Goal: Information Seeking & Learning: Check status

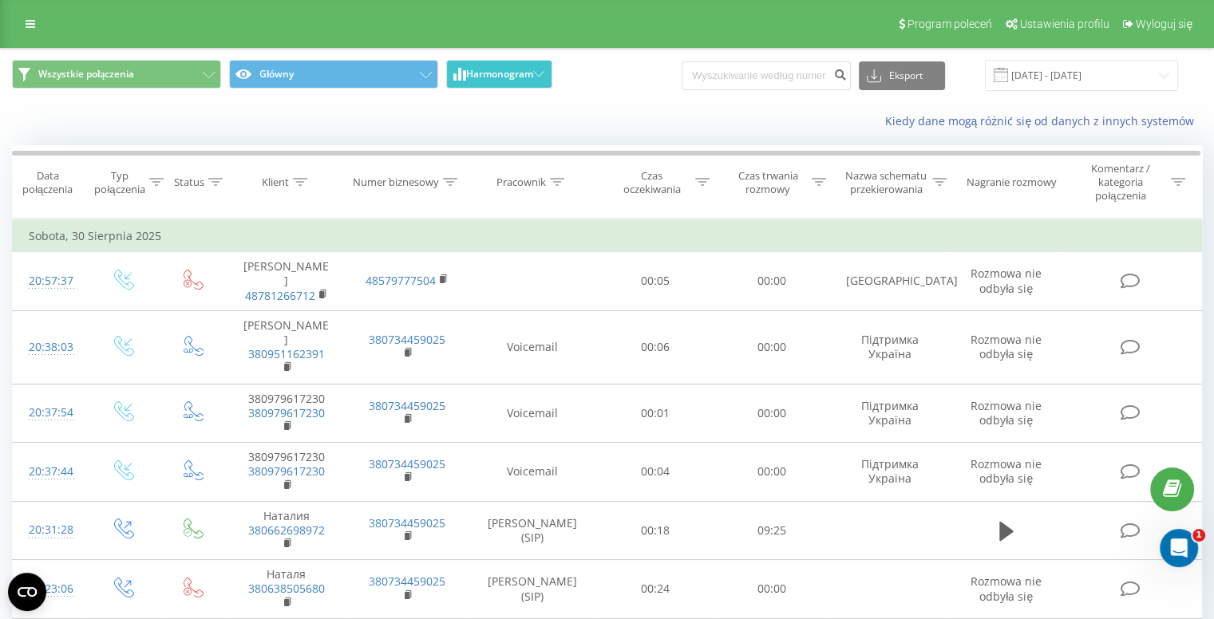
click at [536, 77] on icon at bounding box center [538, 74] width 11 height 6
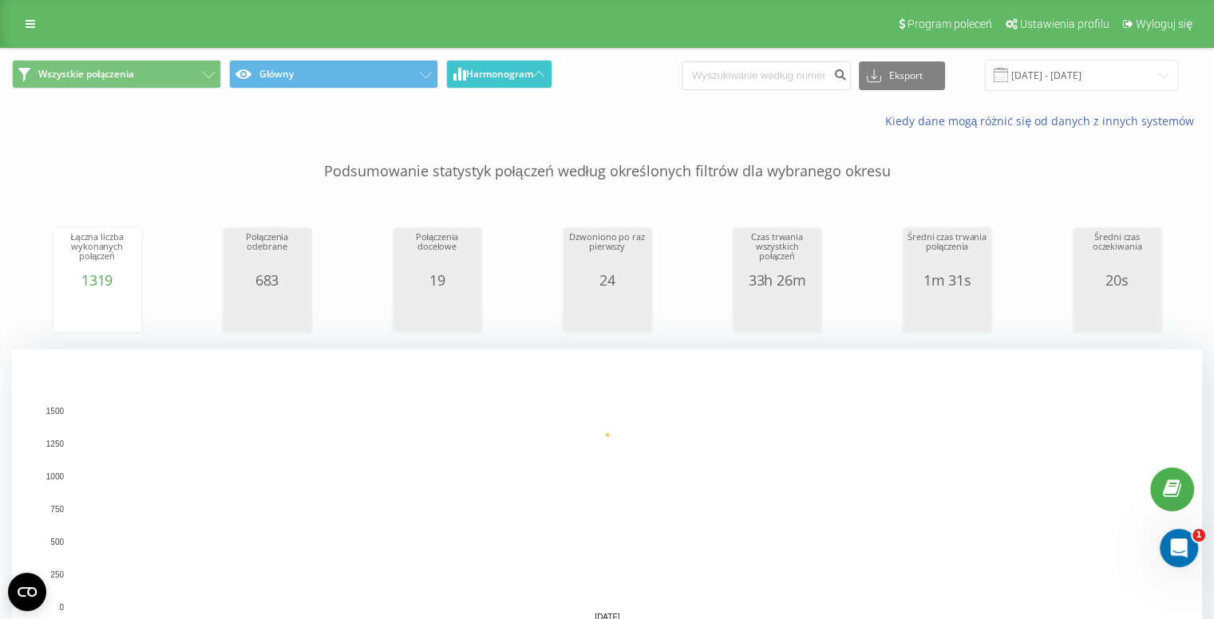
click at [536, 77] on icon at bounding box center [538, 74] width 11 height 6
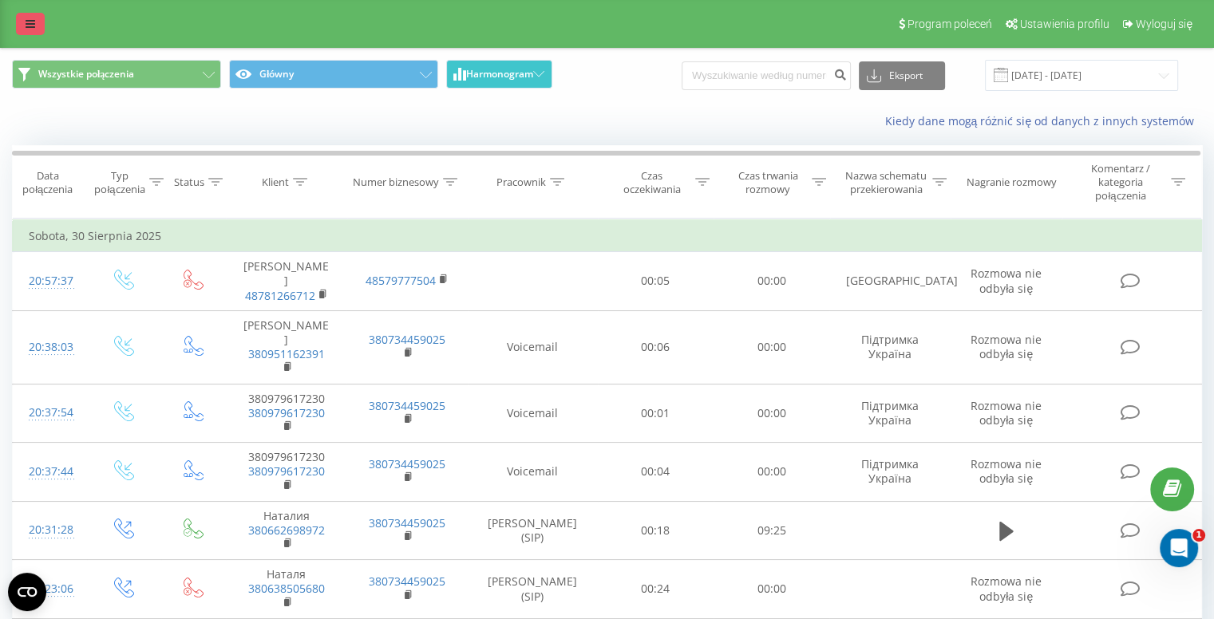
click at [32, 26] on icon at bounding box center [31, 23] width 10 height 11
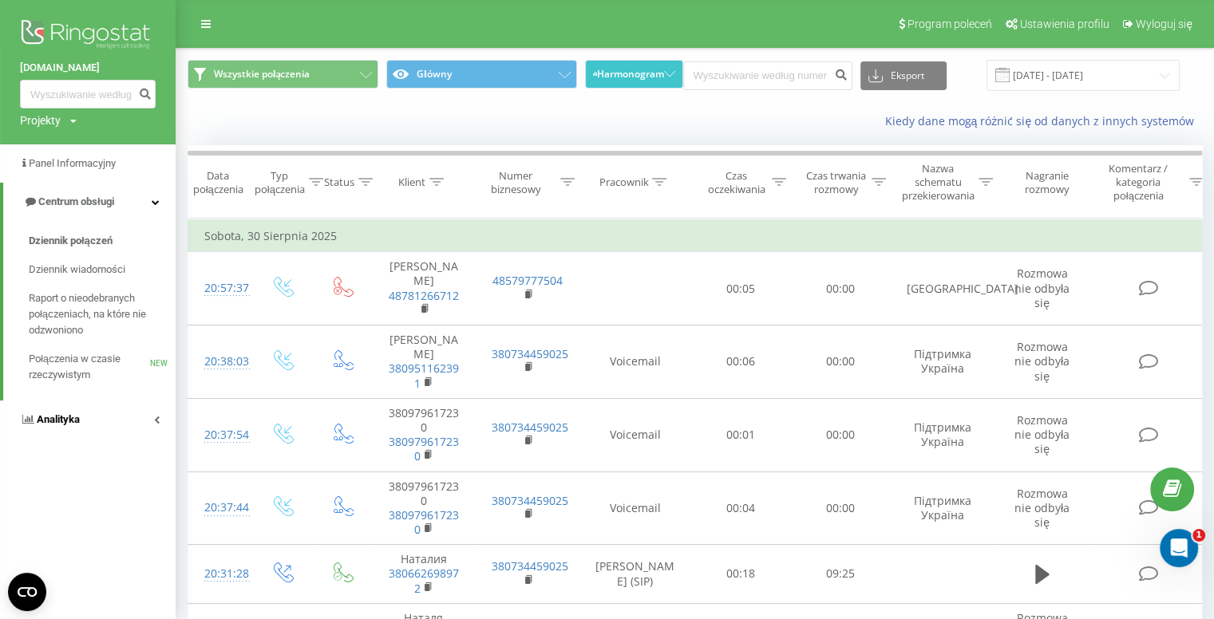
click at [75, 424] on span "Analityka" at bounding box center [58, 419] width 43 height 12
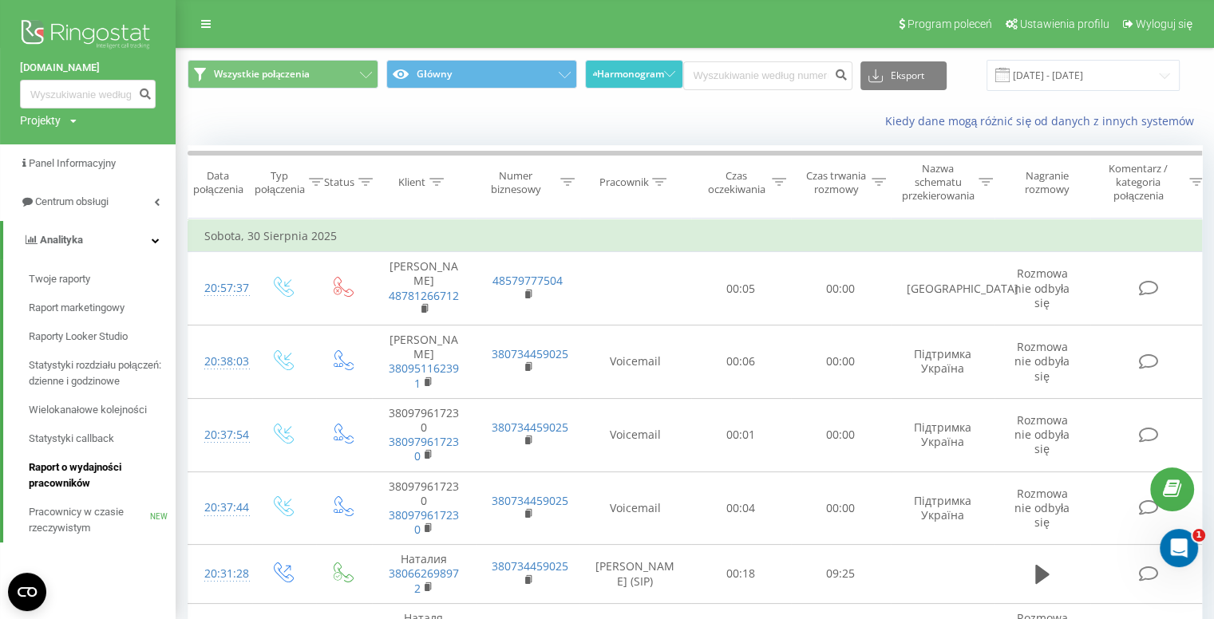
click at [89, 470] on span "Raport o wydajności pracowników" at bounding box center [98, 476] width 139 height 32
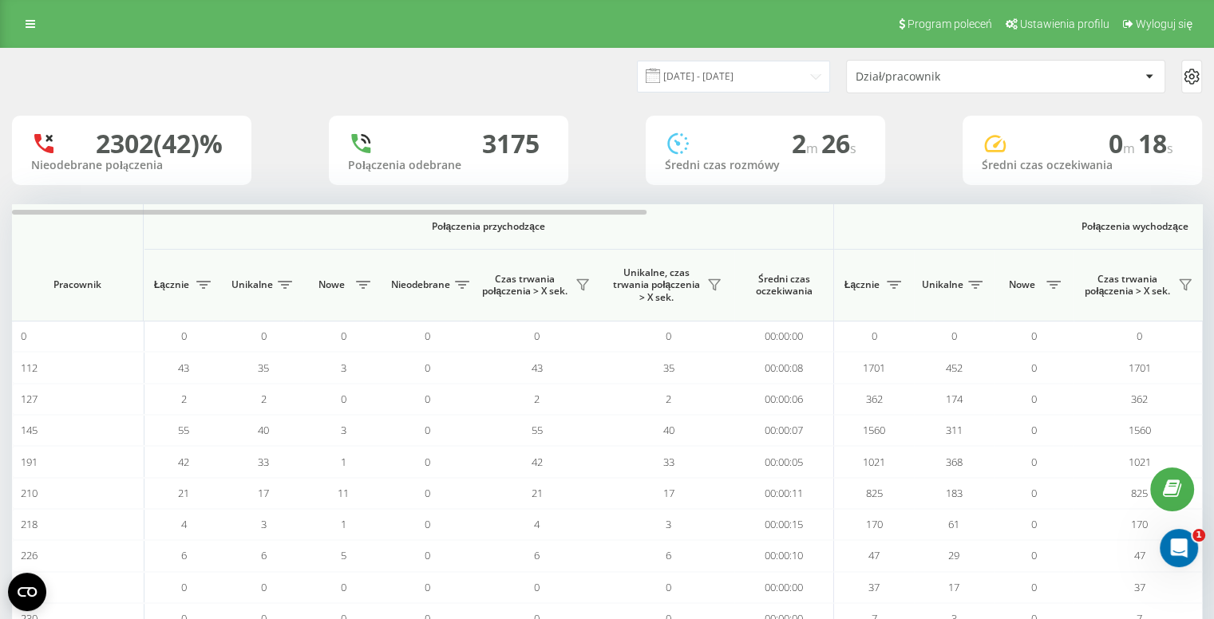
click at [1130, 73] on div "Dział/pracownik" at bounding box center [998, 77] width 284 height 14
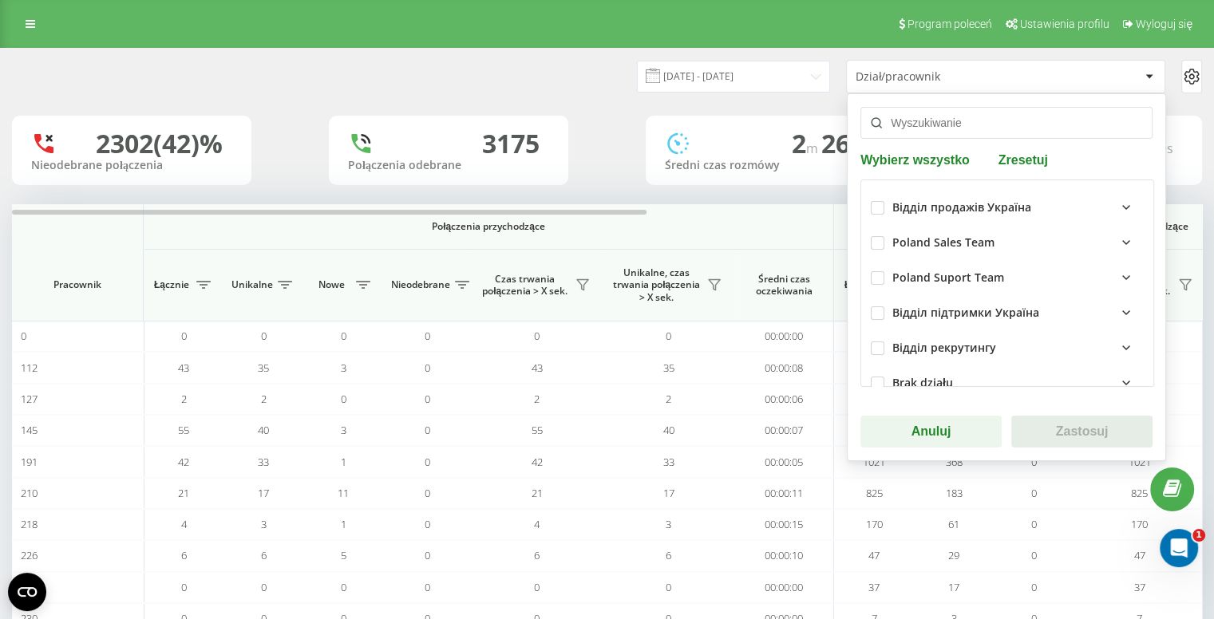
click at [1117, 239] on icon at bounding box center [1126, 242] width 19 height 19
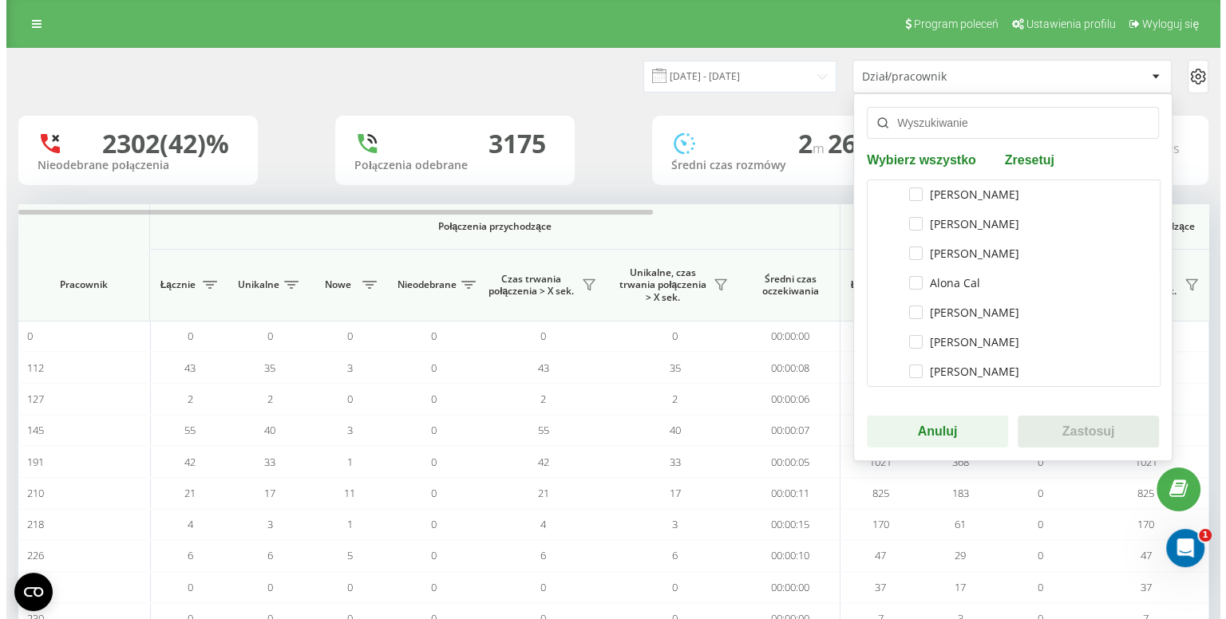
scroll to position [112, 0]
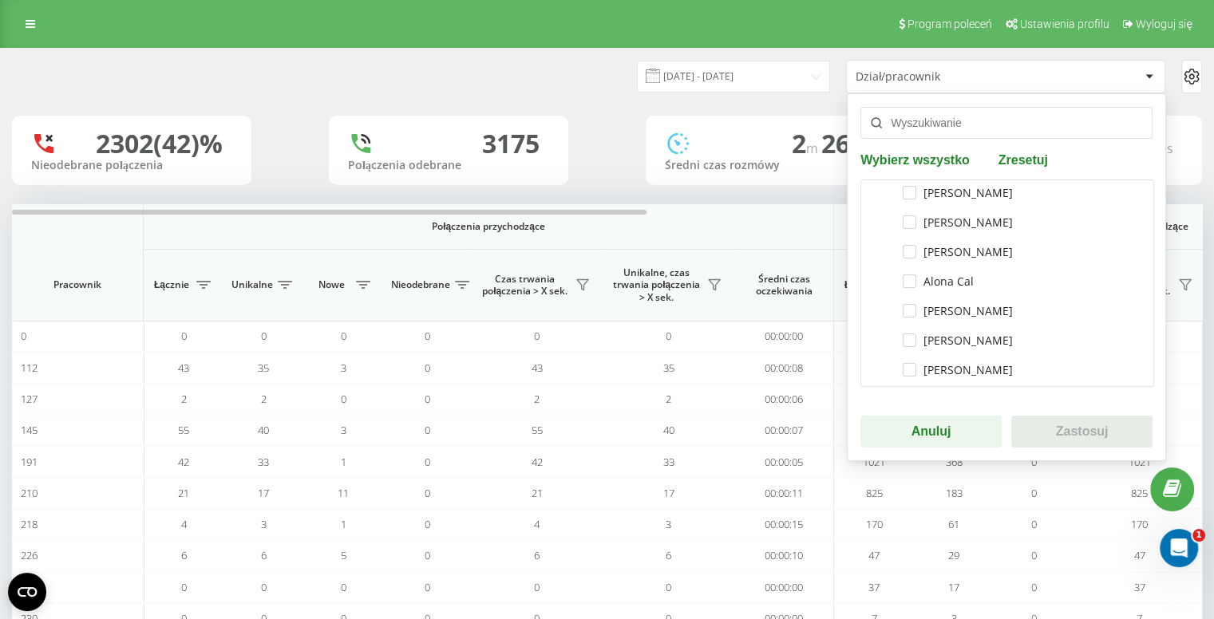
click at [907, 360] on div "Vidana Błońska" at bounding box center [1007, 370] width 273 height 30
click at [904, 368] on label "Vidana Błońska" at bounding box center [958, 370] width 110 height 14
checkbox input "true"
click at [1072, 428] on button "Zastosuj" at bounding box center [1081, 432] width 141 height 32
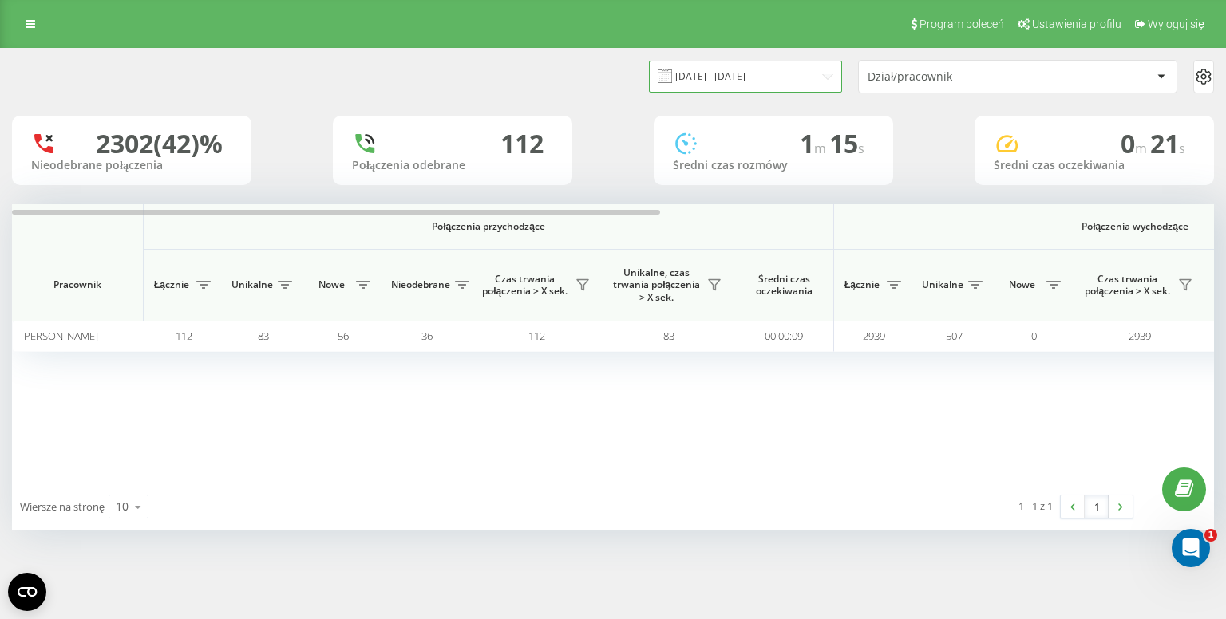
click at [821, 85] on input "21.08.2025 - 21.09.2025" at bounding box center [745, 76] width 193 height 31
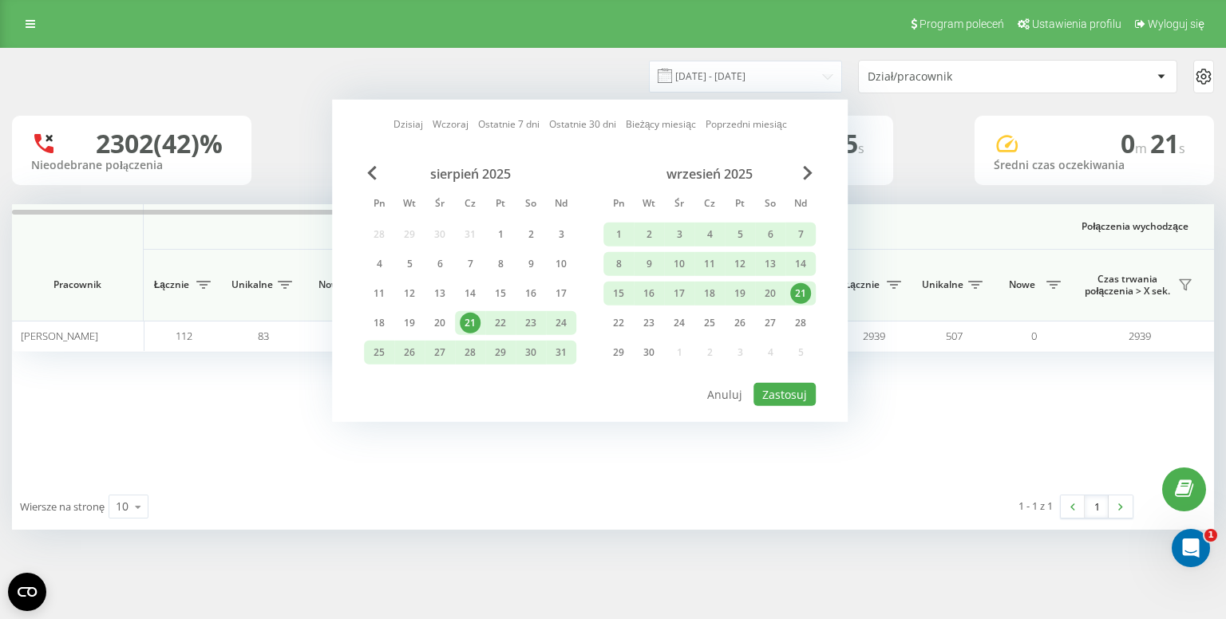
click at [804, 295] on div "21" at bounding box center [800, 293] width 21 height 21
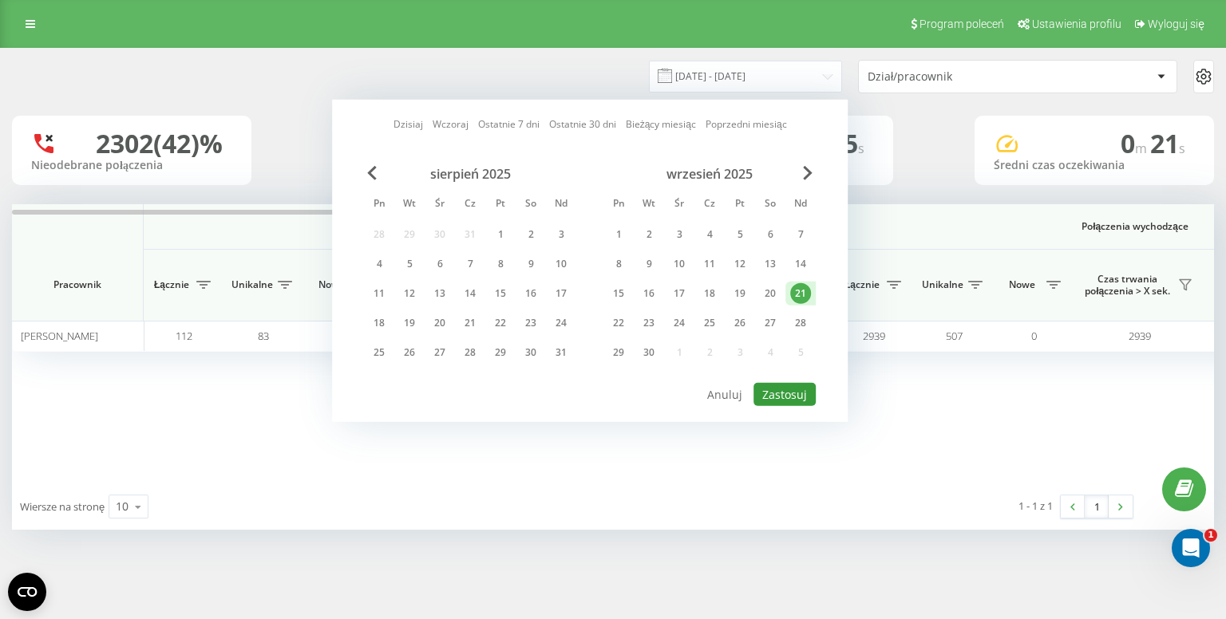
click at [784, 396] on button "Zastosuj" at bounding box center [785, 394] width 62 height 23
type input "[DATE] - [DATE]"
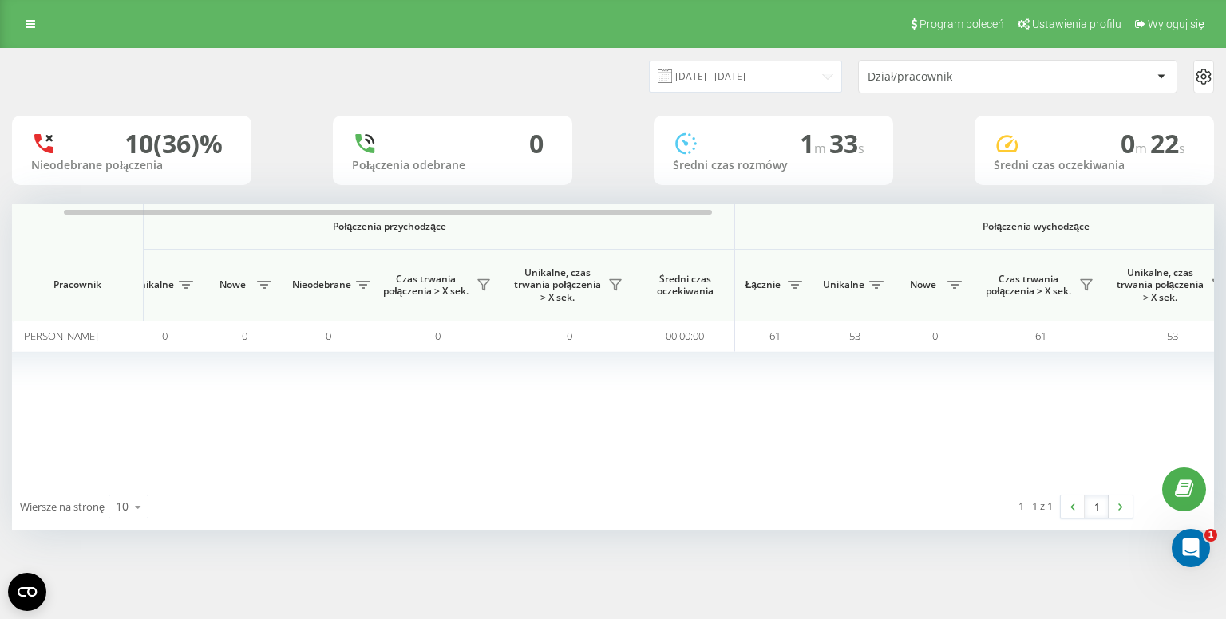
scroll to position [0, 93]
